Goal: Find specific page/section: Find specific page/section

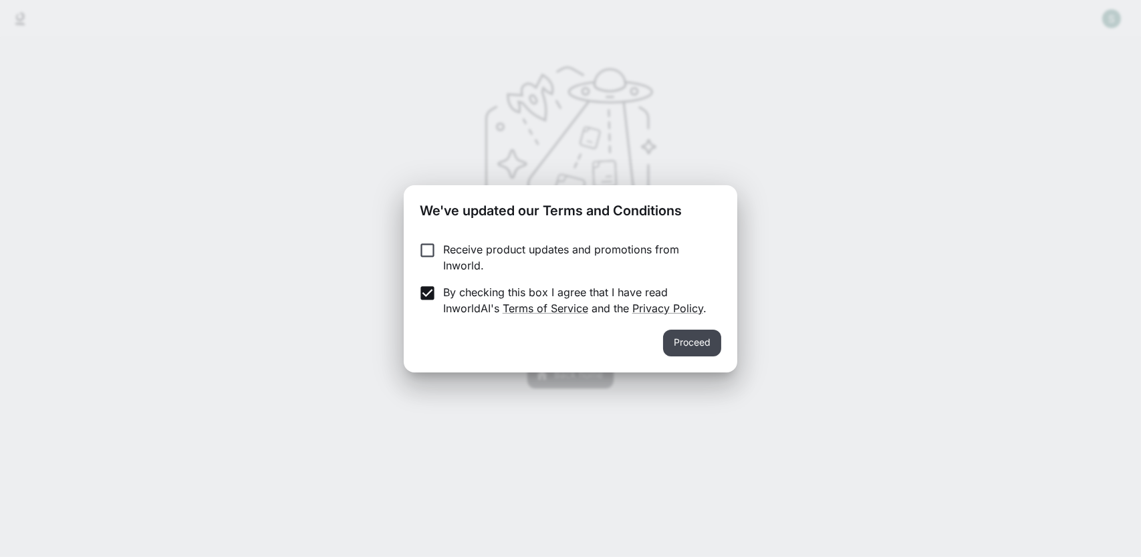
click at [714, 339] on button "Proceed" at bounding box center [692, 342] width 58 height 27
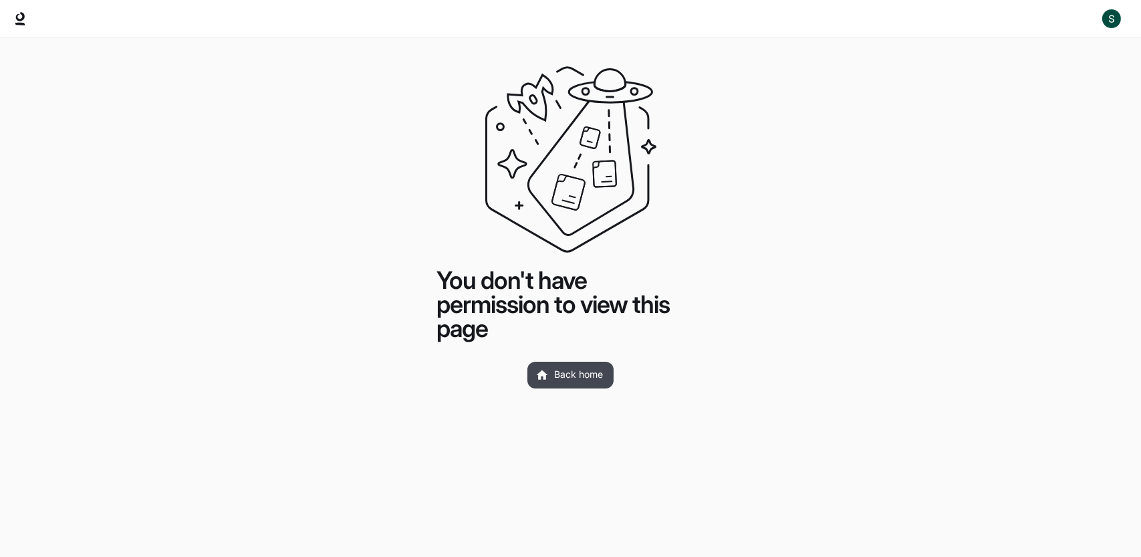
click at [586, 371] on link "Back home" at bounding box center [570, 374] width 86 height 27
click at [18, 20] on icon at bounding box center [20, 16] width 9 height 9
click at [549, 380] on link "Back home" at bounding box center [570, 374] width 86 height 27
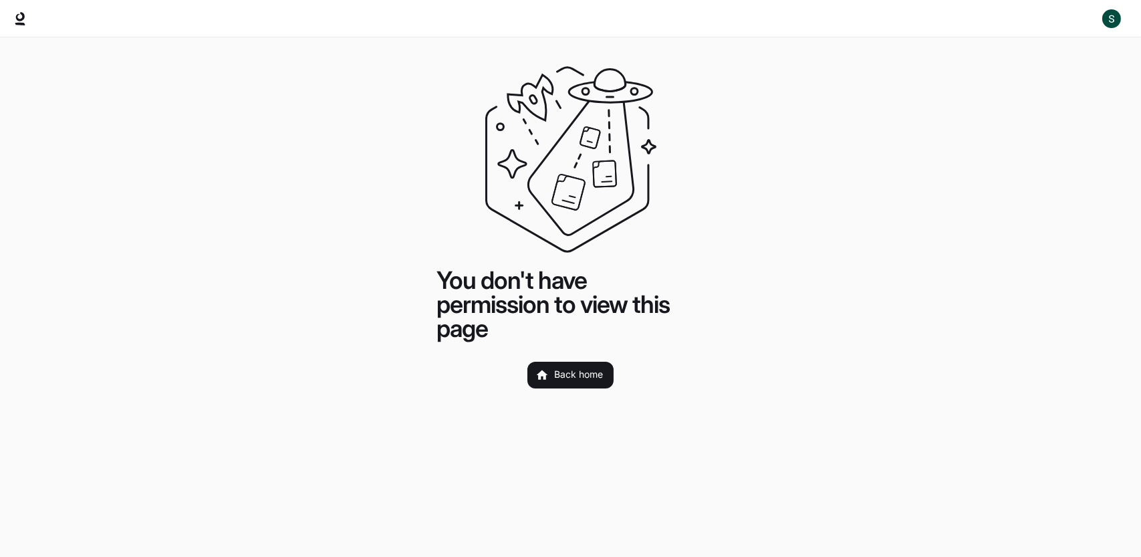
click at [549, 380] on link "Back home" at bounding box center [570, 374] width 86 height 27
click at [571, 372] on link "Back home" at bounding box center [570, 374] width 86 height 27
